Goal: Transaction & Acquisition: Subscribe to service/newsletter

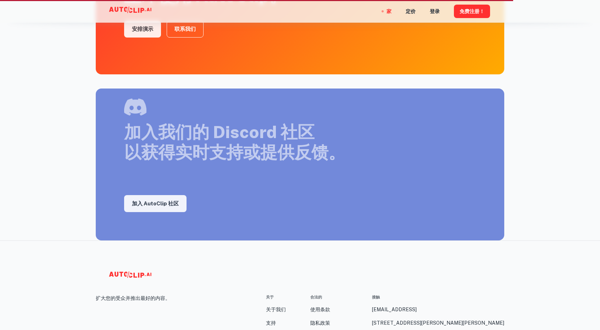
scroll to position [1159, 0]
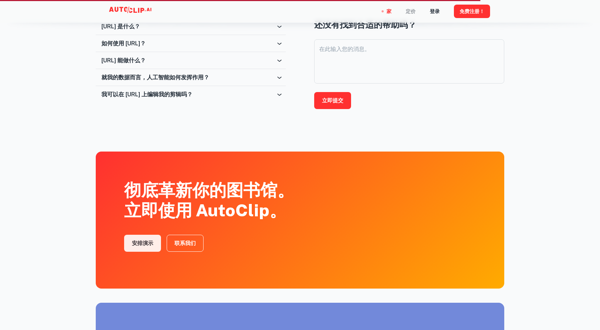
click at [415, 7] on font "定价" at bounding box center [411, 11] width 10 height 8
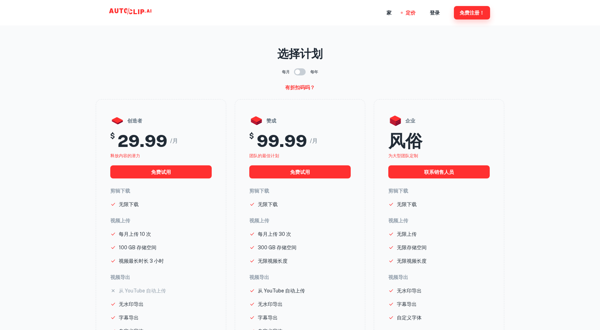
click at [468, 16] on font "免费注册！" at bounding box center [472, 12] width 25 height 9
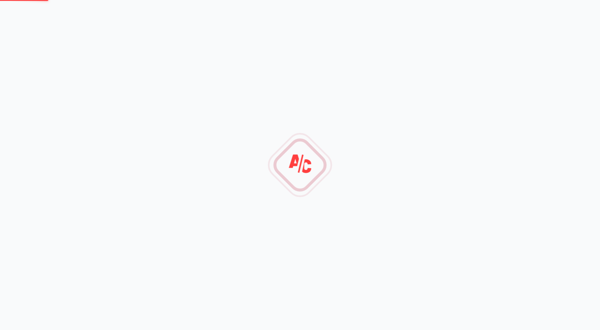
click at [334, 174] on div at bounding box center [300, 165] width 600 height 330
